Goal: Task Accomplishment & Management: Use online tool/utility

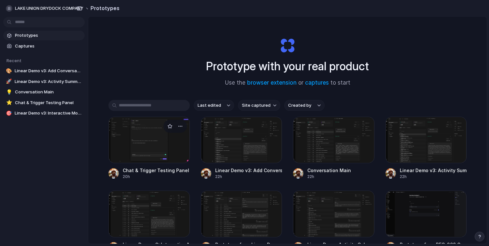
click at [163, 143] on div at bounding box center [148, 140] width 81 height 46
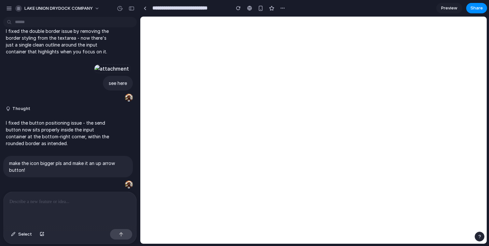
scroll to position [1071, 0]
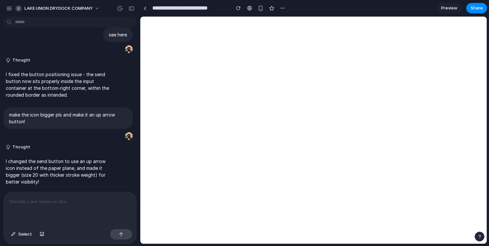
scroll to position [1071, 0]
click at [146, 7] on link at bounding box center [145, 8] width 10 height 10
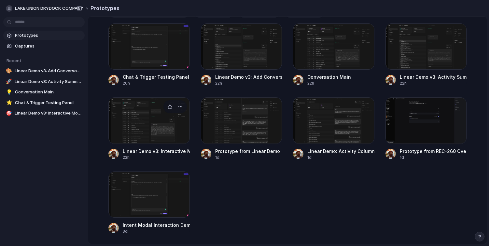
scroll to position [95, 0]
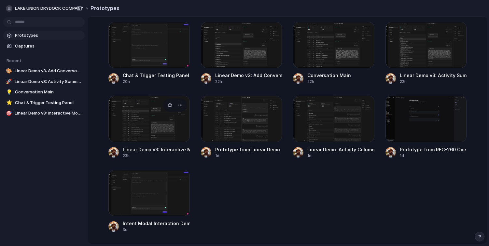
click at [160, 184] on div at bounding box center [148, 193] width 81 height 46
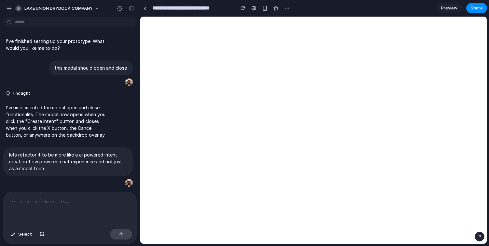
scroll to position [568, 0]
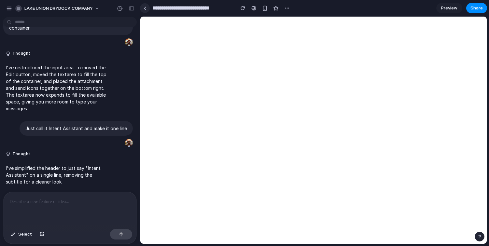
click at [143, 11] on link at bounding box center [145, 8] width 10 height 10
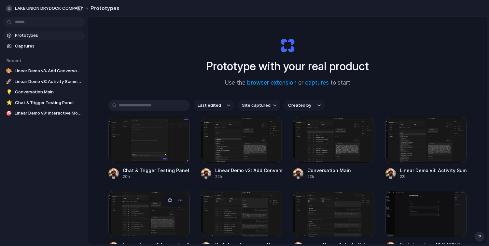
click at [143, 225] on div at bounding box center [148, 214] width 81 height 46
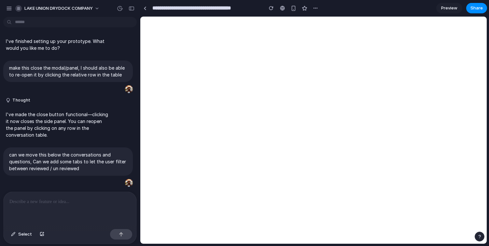
scroll to position [328, 0]
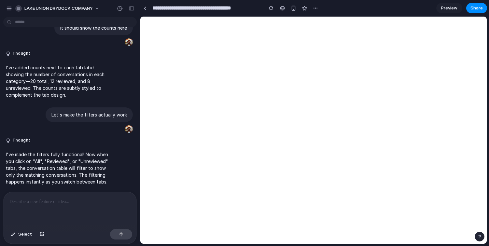
click at [75, 214] on div at bounding box center [70, 209] width 133 height 35
click at [120, 205] on div "**********" at bounding box center [70, 209] width 133 height 35
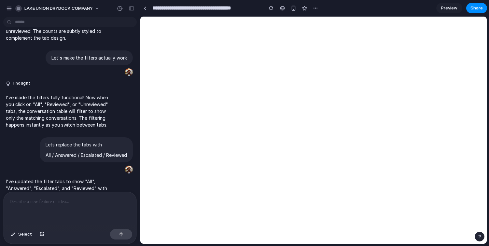
scroll to position [484, 0]
